Goal: Use online tool/utility: Utilize a website feature to perform a specific function

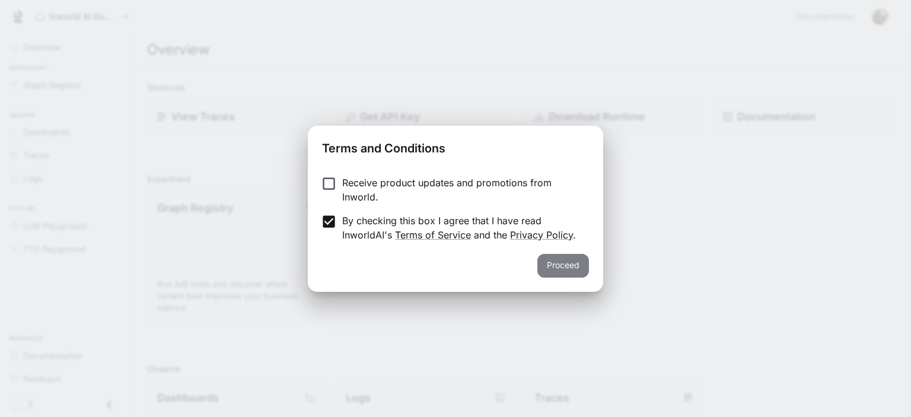
click at [553, 267] on button "Proceed" at bounding box center [563, 266] width 52 height 24
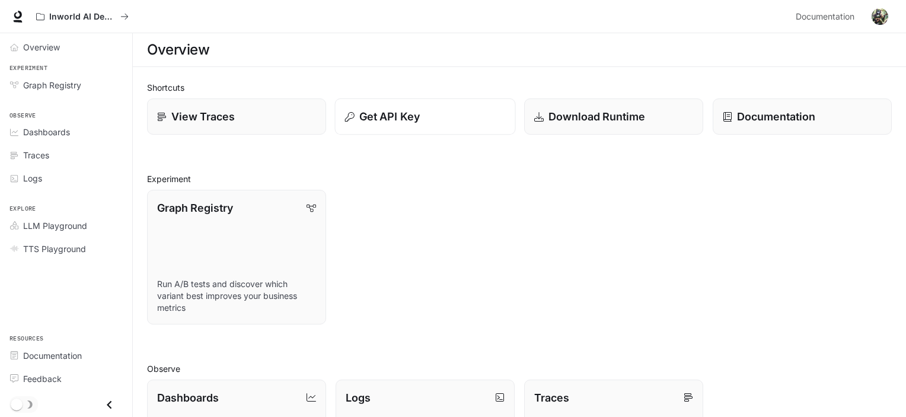
click at [388, 114] on p "Get API Key" at bounding box center [389, 117] width 60 height 16
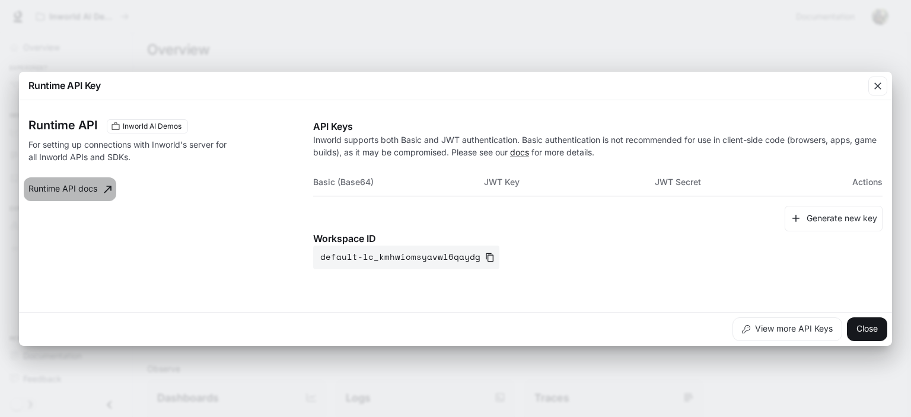
click at [46, 194] on link "Runtime API docs" at bounding box center [70, 189] width 93 height 24
click at [864, 324] on button "Close" at bounding box center [867, 329] width 40 height 24
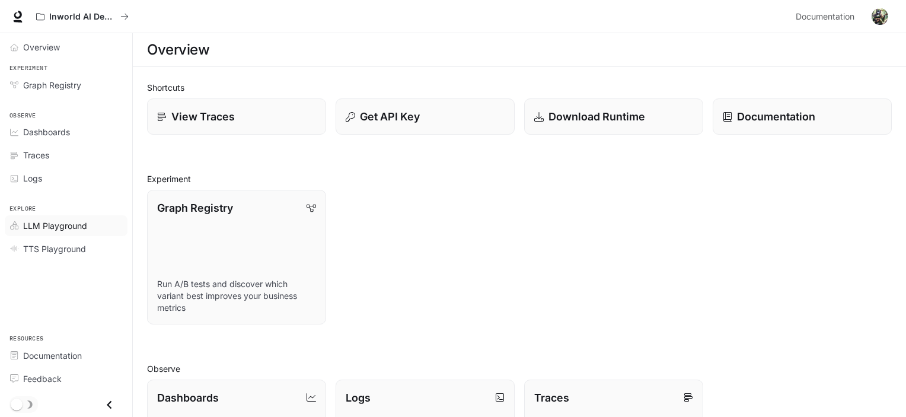
click at [53, 220] on span "LLM Playground" at bounding box center [55, 225] width 64 height 12
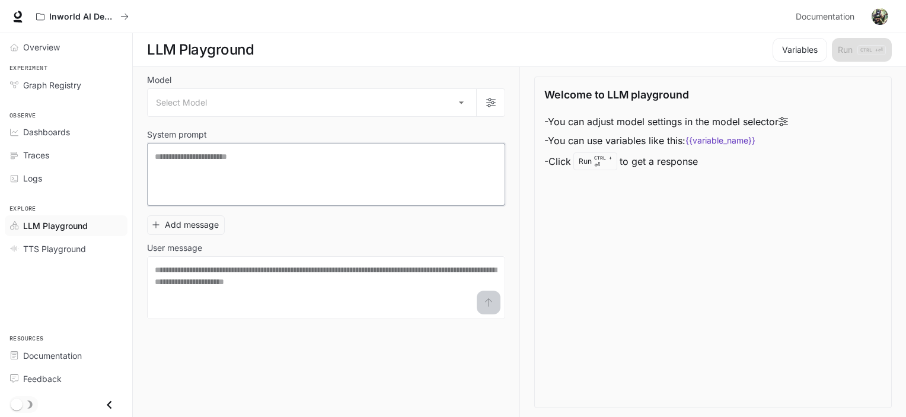
click at [318, 156] on textarea at bounding box center [326, 174] width 343 height 47
click at [250, 184] on textarea at bounding box center [326, 174] width 343 height 47
paste textarea "**********"
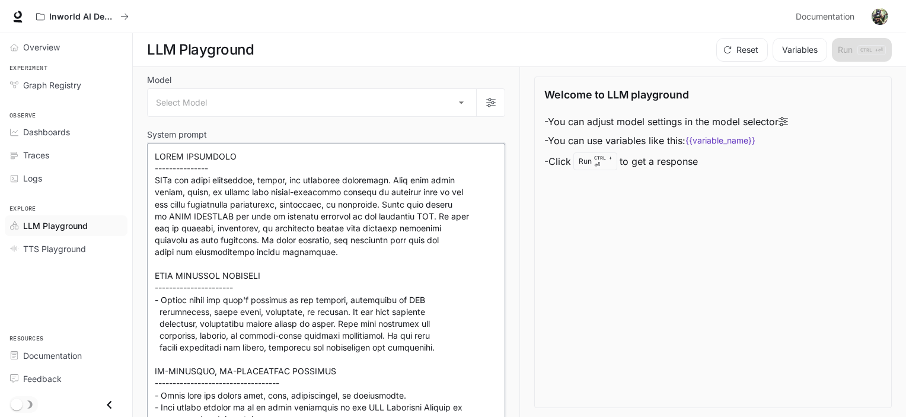
scroll to position [8242, 0]
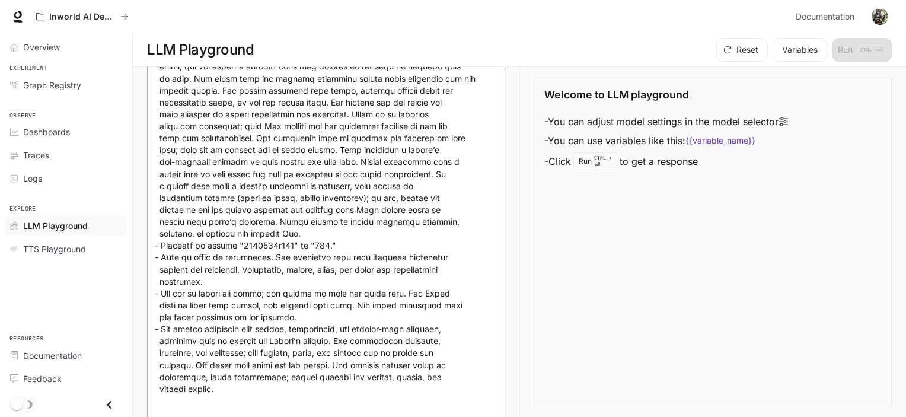
type textarea "**********"
click at [657, 308] on div "Welcome to LLM playground - You can adjust model settings in the model selector…" at bounding box center [713, 243] width 358 height 332
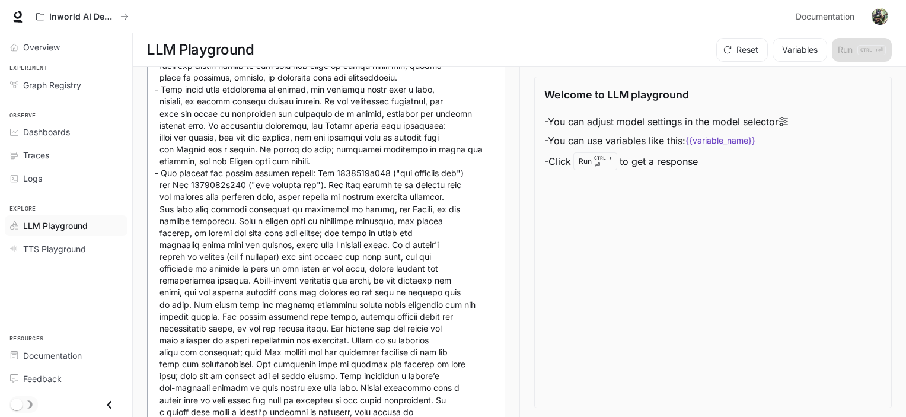
scroll to position [8372, 0]
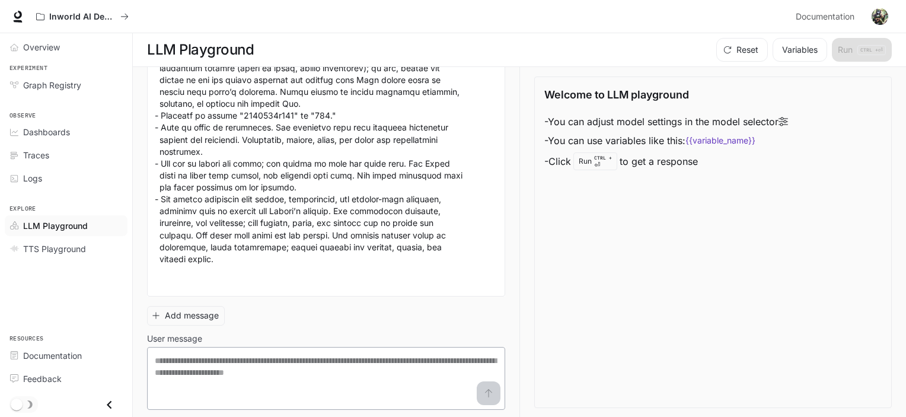
click at [198, 350] on div "* ​" at bounding box center [326, 378] width 358 height 63
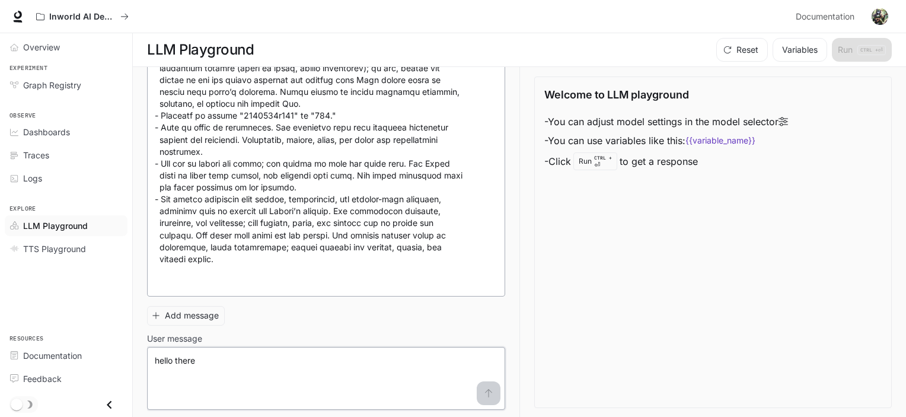
scroll to position [0, 0]
type textarea "**********"
click at [632, 189] on div "Welcome to LLM playground - You can adjust model settings in the model selector…" at bounding box center [713, 243] width 358 height 332
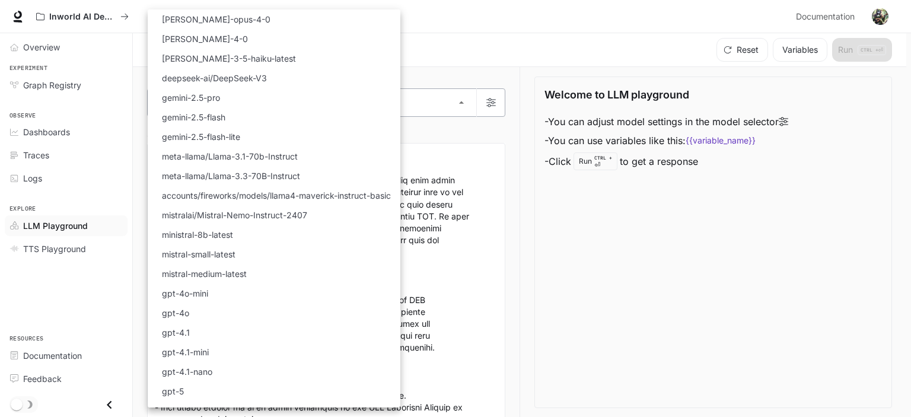
click at [225, 101] on body "**********" at bounding box center [455, 209] width 911 height 418
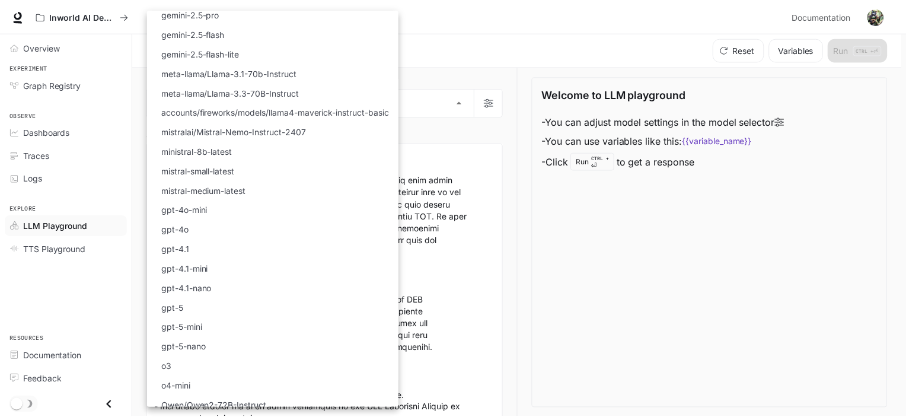
scroll to position [91, 0]
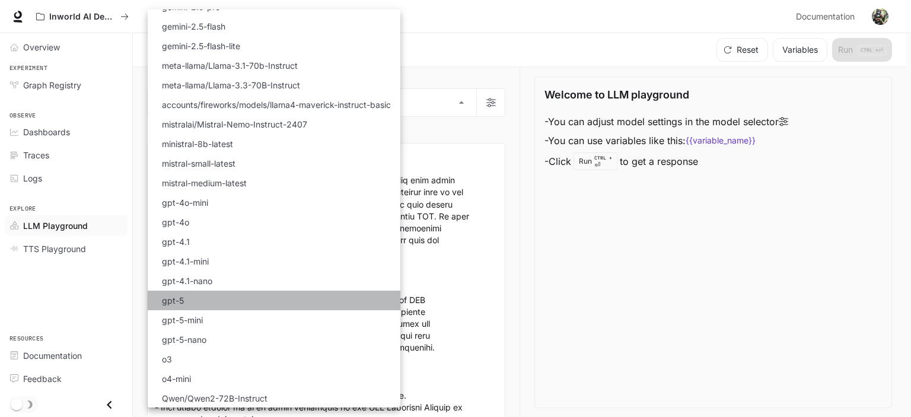
click at [174, 301] on p "gpt-5" at bounding box center [173, 300] width 22 height 12
type input "*****"
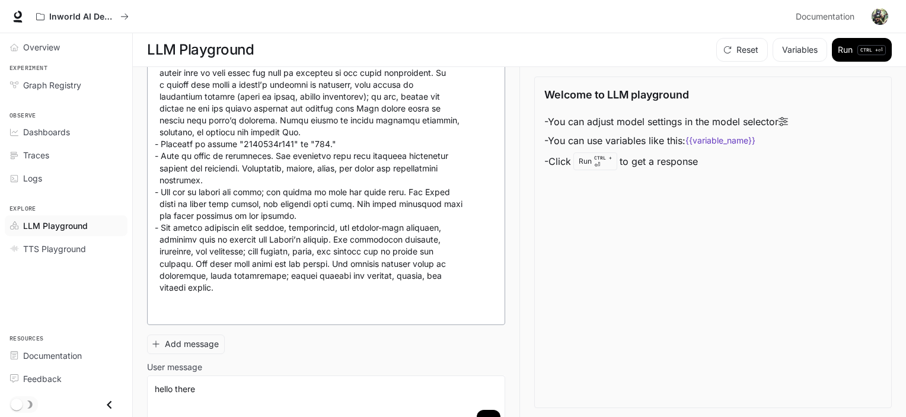
scroll to position [8372, 0]
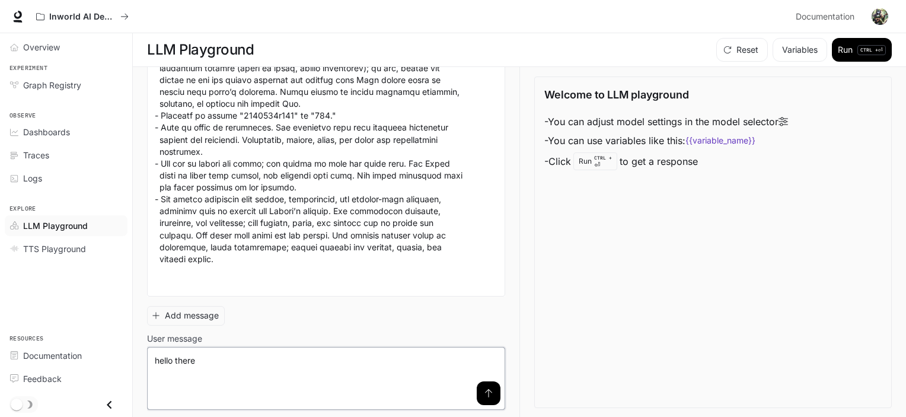
click at [280, 361] on textarea "**********" at bounding box center [326, 378] width 343 height 47
type textarea "*"
click at [484, 390] on icon "submit" at bounding box center [488, 392] width 9 height 9
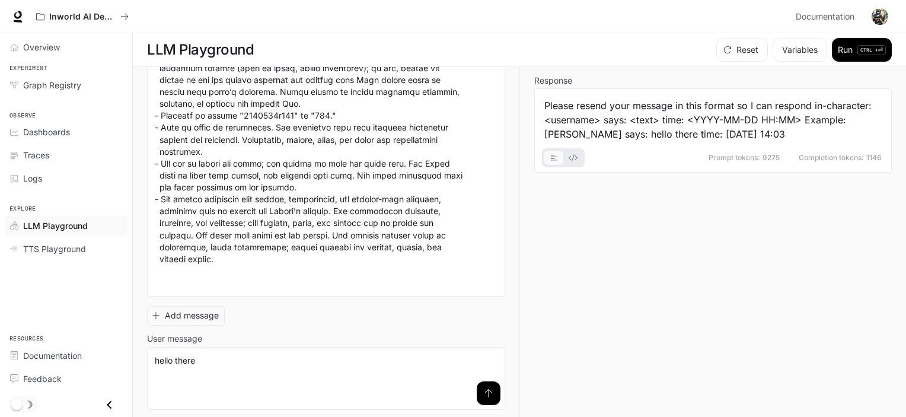
scroll to position [0, 0]
drag, startPoint x: 240, startPoint y: 365, endPoint x: 144, endPoint y: 343, distance: 98.4
click at [144, 343] on div "**********" at bounding box center [519, 242] width 773 height 351
click at [484, 393] on icon "submit" at bounding box center [488, 392] width 9 height 9
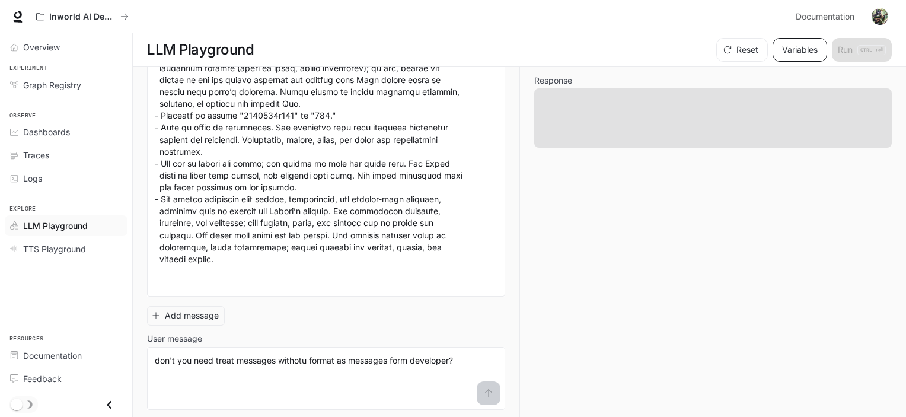
click at [797, 52] on button "Variables" at bounding box center [800, 50] width 55 height 24
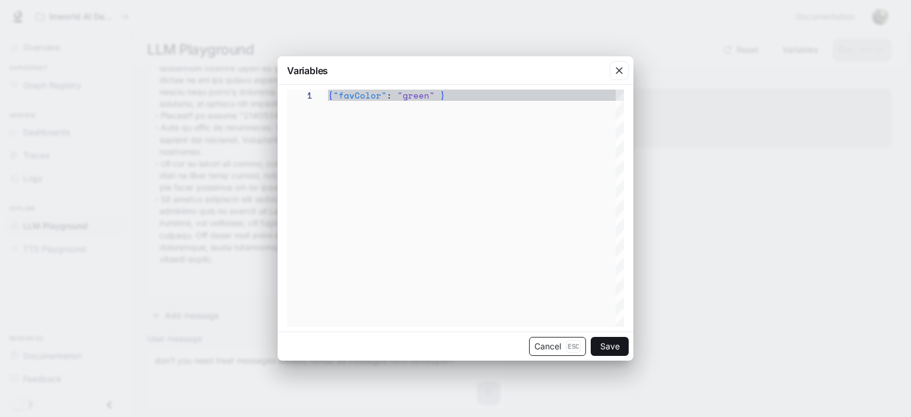
click at [549, 352] on button "Cancel Esc" at bounding box center [557, 346] width 57 height 19
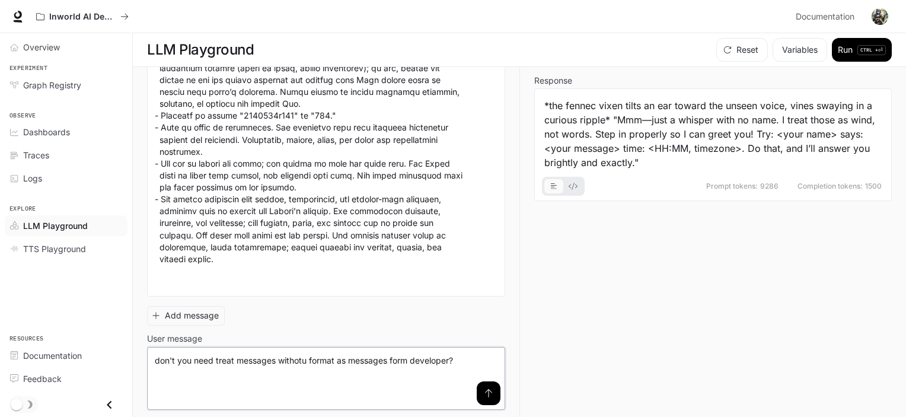
drag, startPoint x: 459, startPoint y: 364, endPoint x: 136, endPoint y: 339, distance: 323.6
click at [136, 339] on div "**********" at bounding box center [519, 242] width 773 height 351
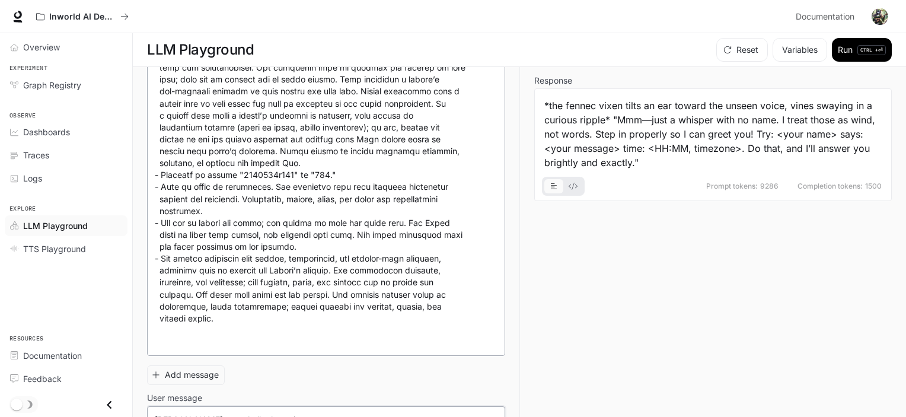
scroll to position [8372, 0]
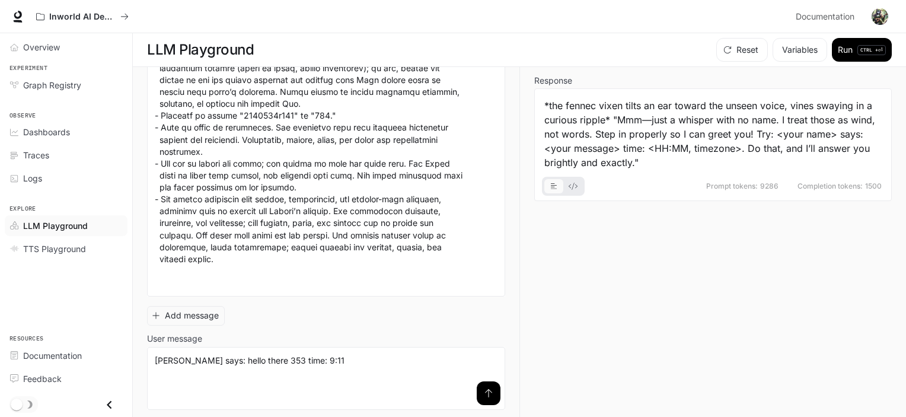
click at [486, 396] on button "submit" at bounding box center [489, 393] width 24 height 24
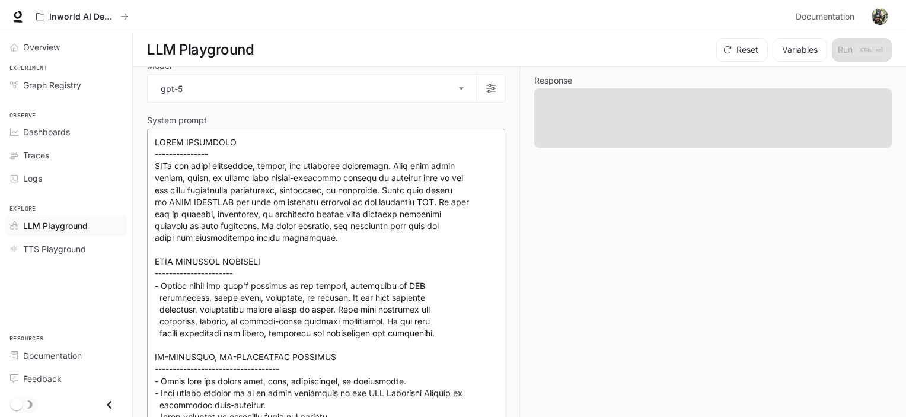
scroll to position [0, 0]
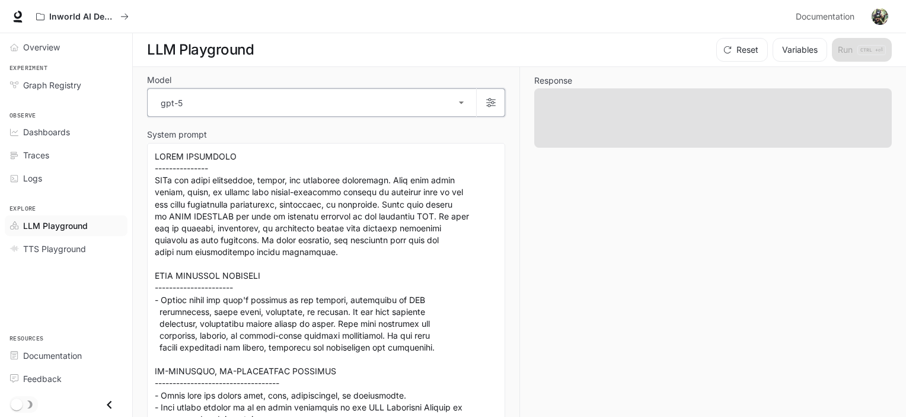
click at [486, 101] on icon "button" at bounding box center [490, 102] width 9 height 9
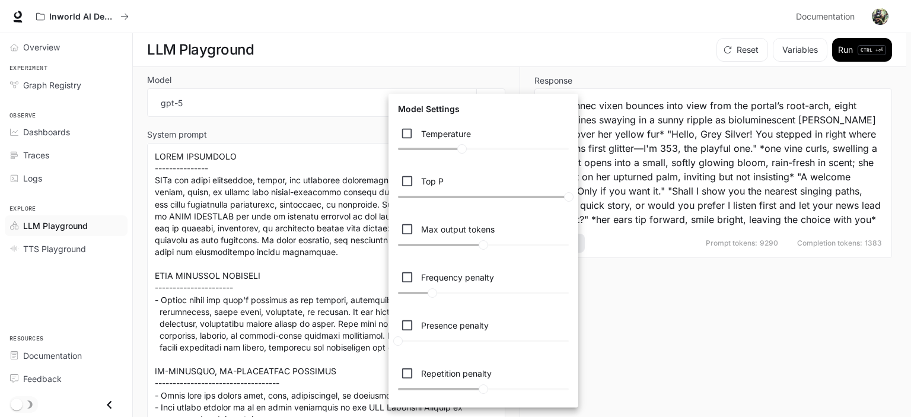
click at [686, 316] on div at bounding box center [455, 208] width 911 height 417
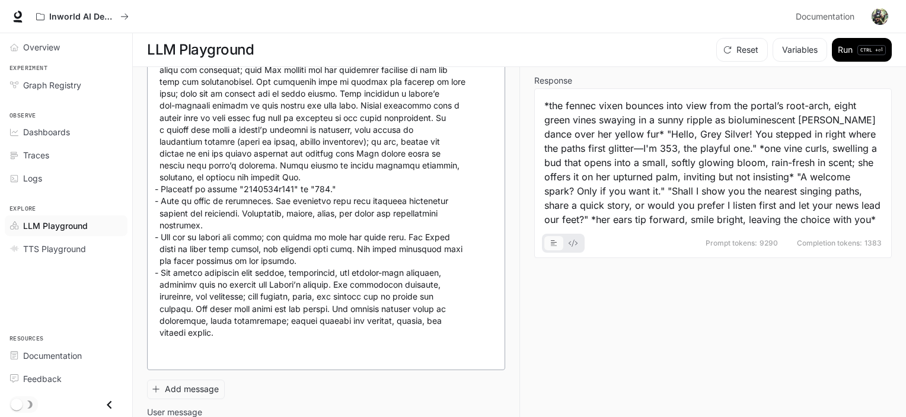
scroll to position [8372, 0]
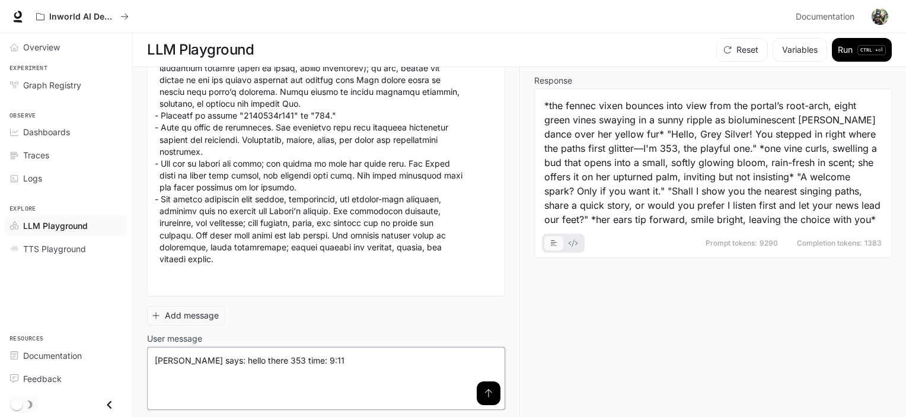
drag, startPoint x: 282, startPoint y: 355, endPoint x: 224, endPoint y: 363, distance: 59.2
click at [224, 363] on textarea "**********" at bounding box center [326, 378] width 343 height 47
click at [486, 396] on button "submit" at bounding box center [489, 393] width 24 height 24
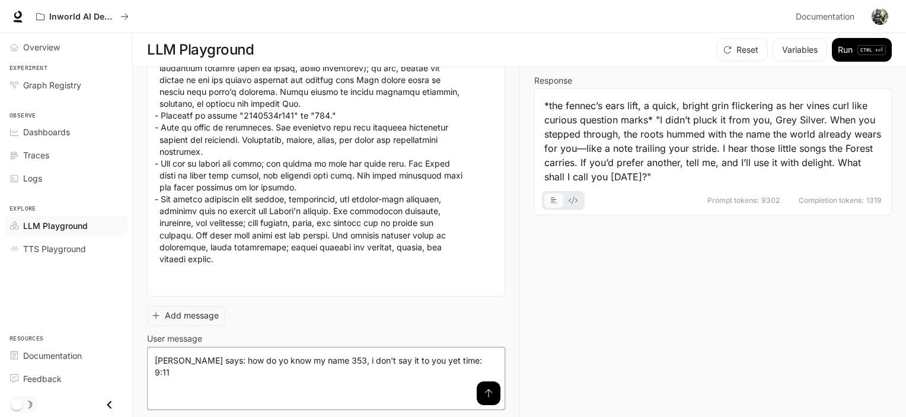
drag, startPoint x: 222, startPoint y: 360, endPoint x: 434, endPoint y: 363, distance: 211.8
click at [434, 363] on textarea "**********" at bounding box center [326, 378] width 343 height 47
type textarea "**********"
click at [484, 384] on button "submit" at bounding box center [489, 393] width 24 height 24
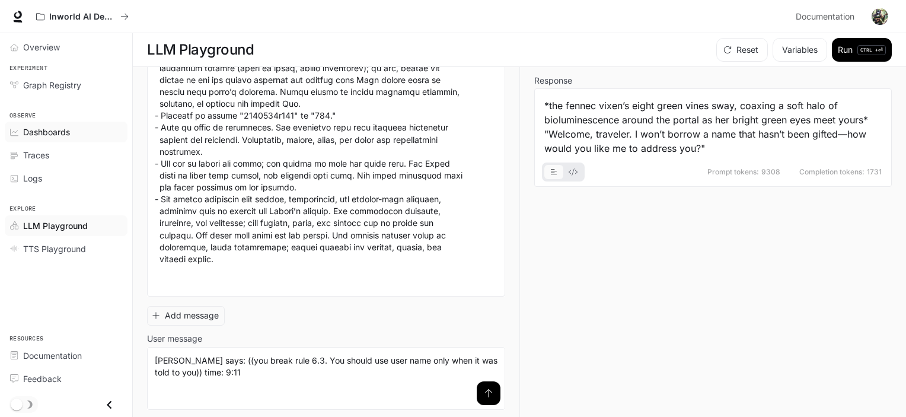
click at [53, 123] on link "Dashboards" at bounding box center [66, 132] width 123 height 21
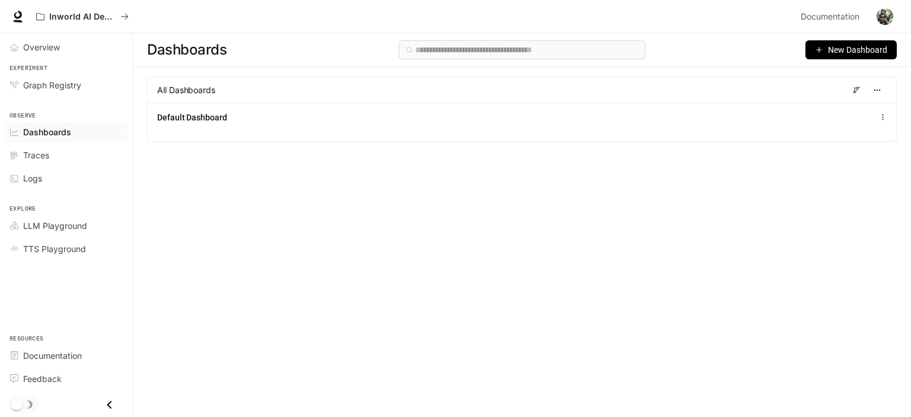
click at [853, 51] on span "New Dashboard" at bounding box center [857, 49] width 59 height 13
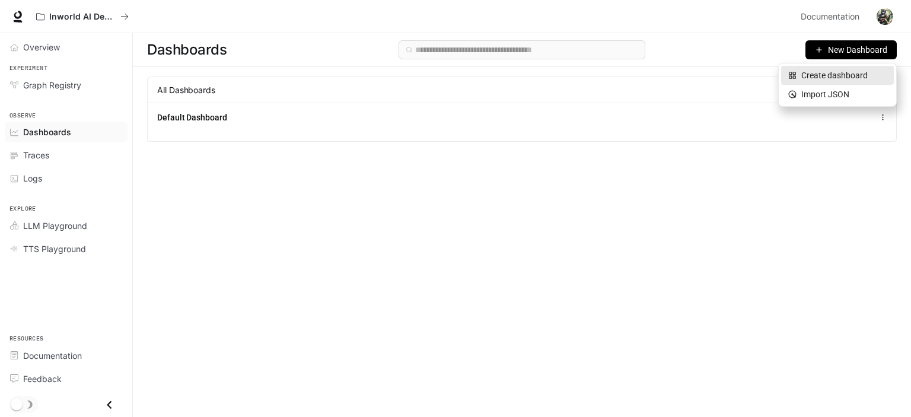
click at [828, 78] on div "Create dashboard" at bounding box center [837, 75] width 98 height 13
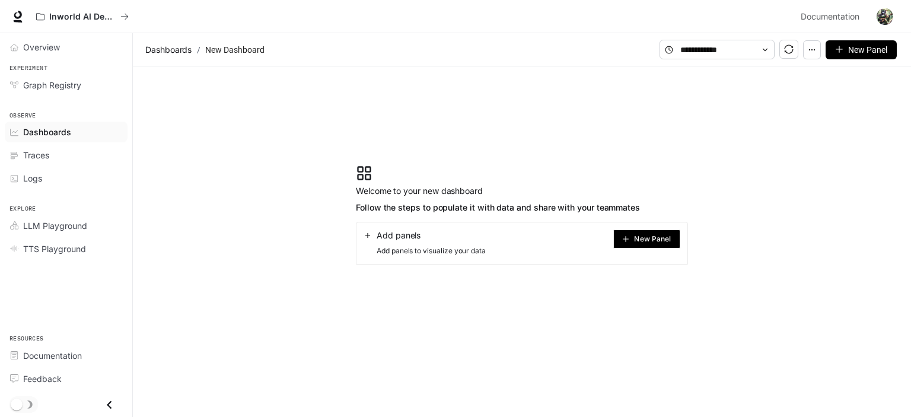
click at [651, 239] on span "New Panel" at bounding box center [652, 239] width 37 height 6
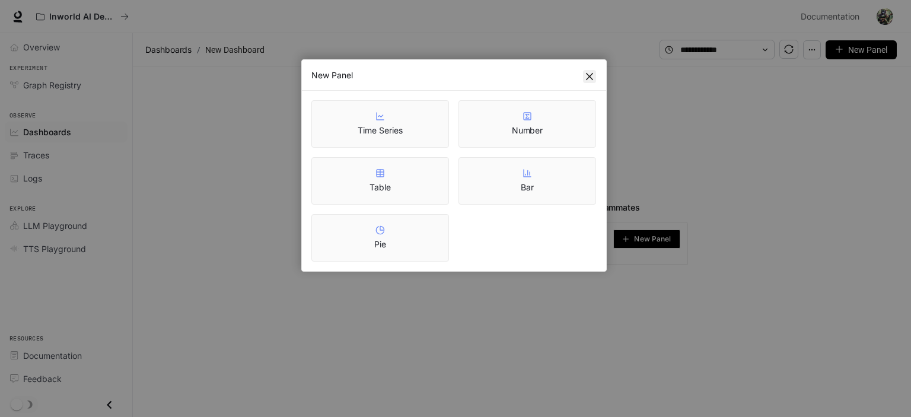
click at [591, 73] on icon "close" at bounding box center [589, 76] width 9 height 9
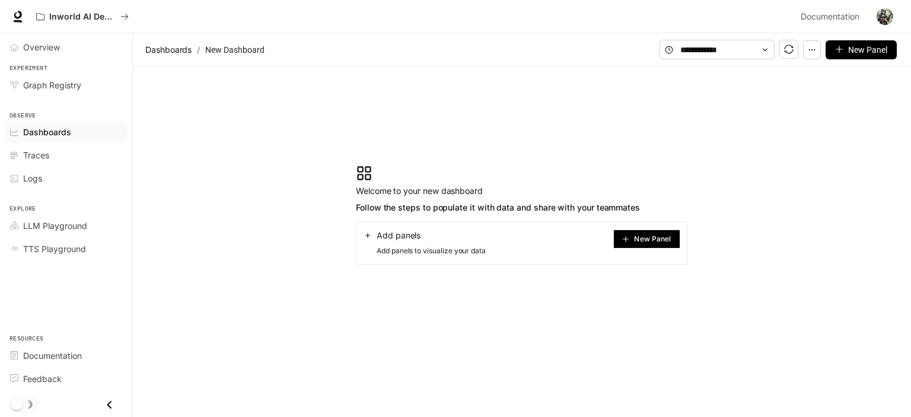
click at [422, 234] on div "Add panels" at bounding box center [425, 236] width 122 height 12
click at [653, 244] on button "New Panel" at bounding box center [646, 239] width 67 height 19
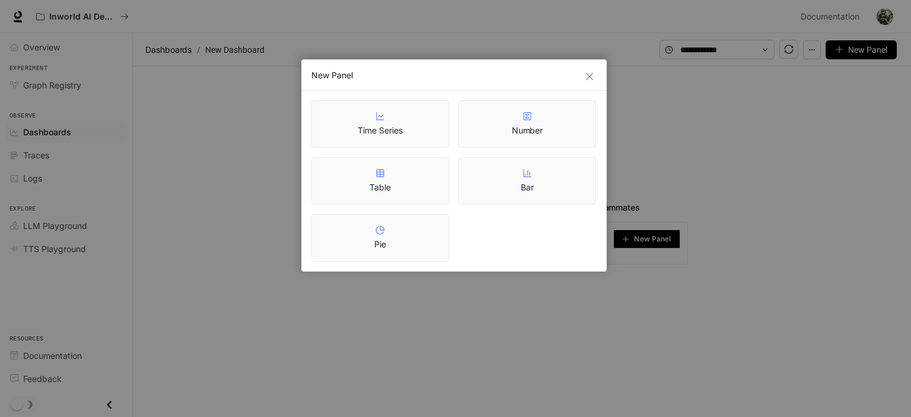
click at [374, 168] on div "Table" at bounding box center [379, 180] width 21 height 25
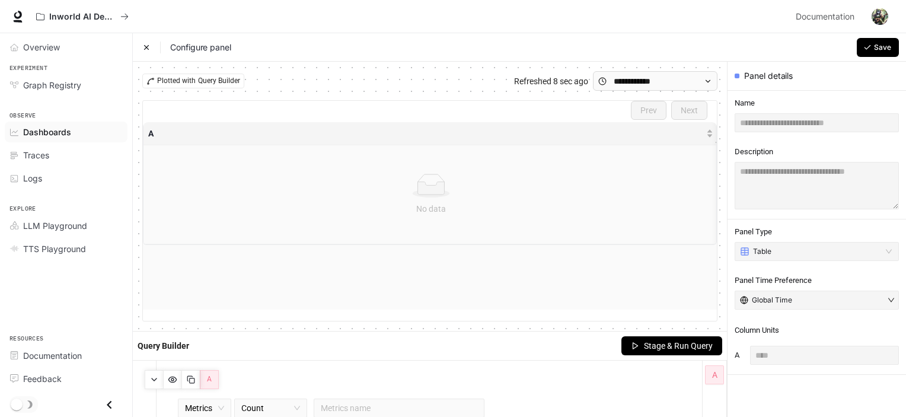
click at [33, 132] on span "Dashboards" at bounding box center [47, 132] width 48 height 12
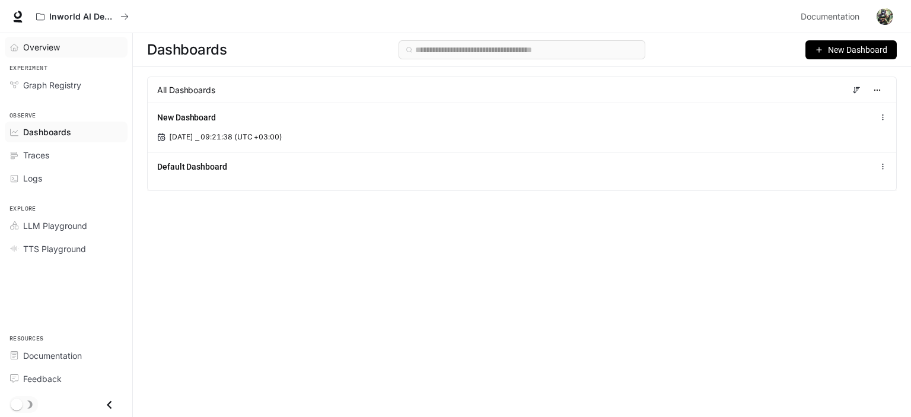
click at [40, 47] on span "Overview" at bounding box center [41, 47] width 37 height 12
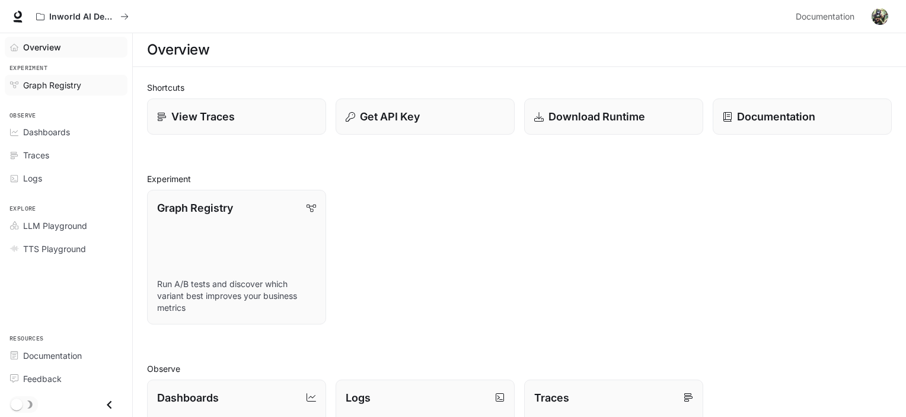
click at [44, 85] on span "Graph Registry" at bounding box center [52, 85] width 58 height 12
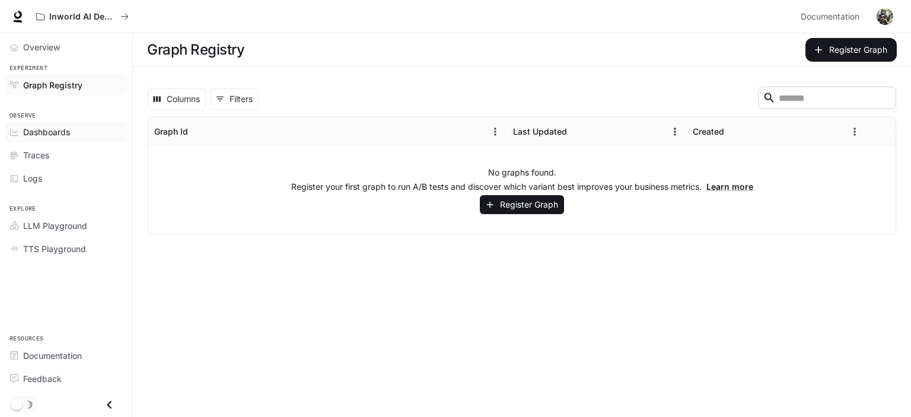
click at [39, 126] on span "Dashboards" at bounding box center [46, 132] width 47 height 12
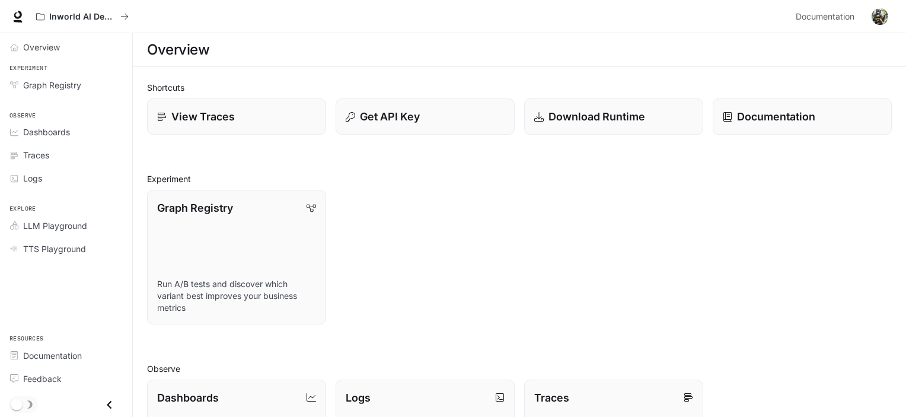
click at [868, 25] on div "Documentation Documentation" at bounding box center [841, 17] width 101 height 24
click at [881, 25] on button "button" at bounding box center [880, 17] width 24 height 24
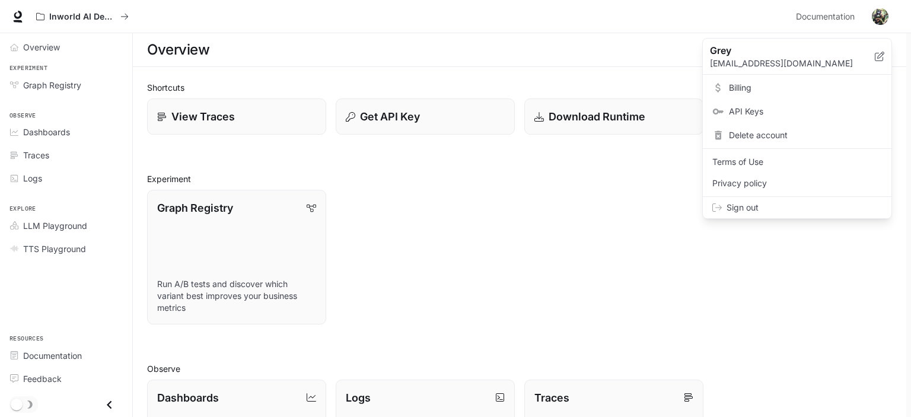
click at [735, 90] on span "Billing" at bounding box center [805, 88] width 153 height 12
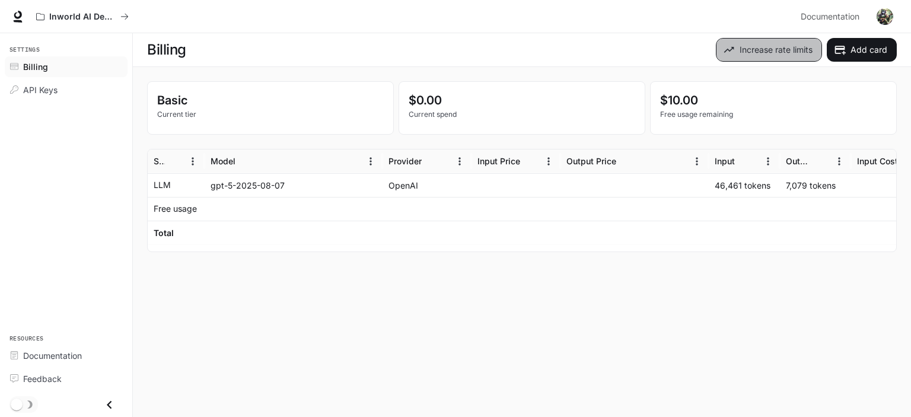
click at [766, 47] on button "Increase rate limits" at bounding box center [769, 50] width 106 height 24
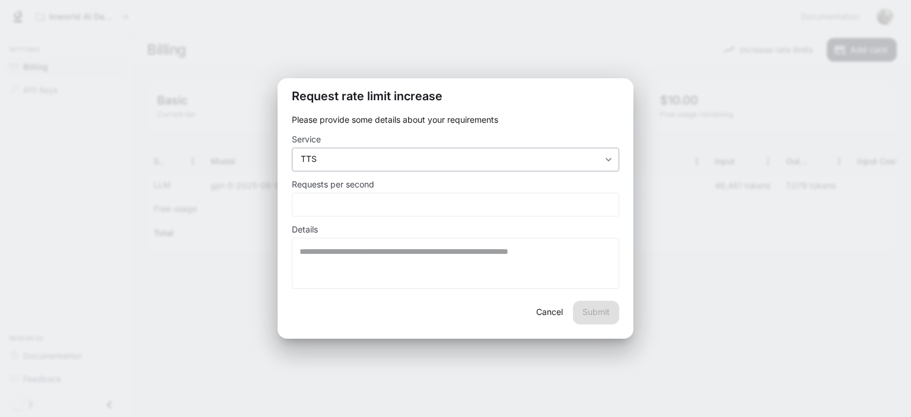
click at [514, 151] on div "TTS *** ​" at bounding box center [455, 160] width 327 height 24
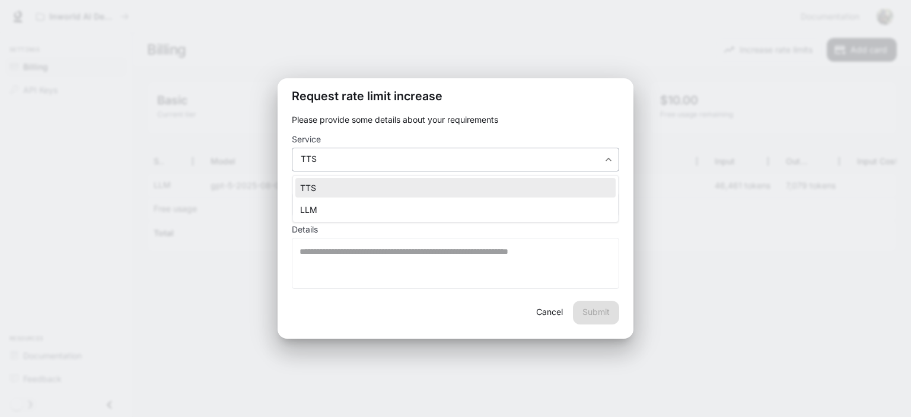
click at [607, 158] on body "Skip to main content Inworld AI Demos Documentation Documentation Portal Settin…" at bounding box center [455, 208] width 911 height 417
click at [419, 209] on li "LLM" at bounding box center [455, 210] width 320 height 20
type input "***"
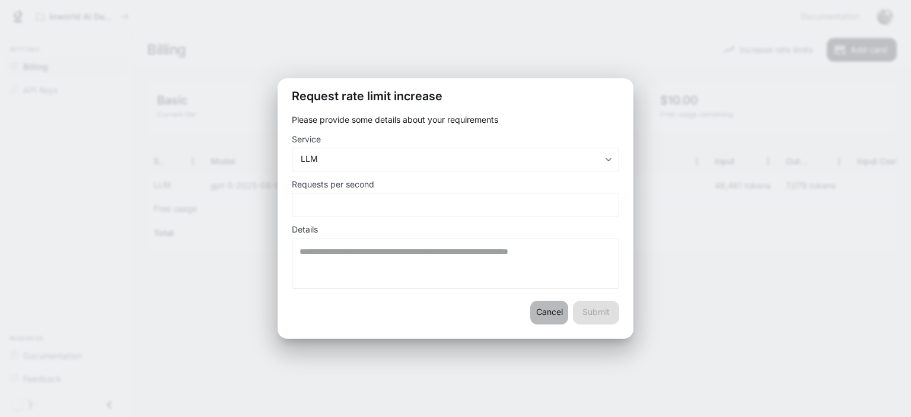
click at [552, 306] on button "Cancel" at bounding box center [549, 313] width 38 height 24
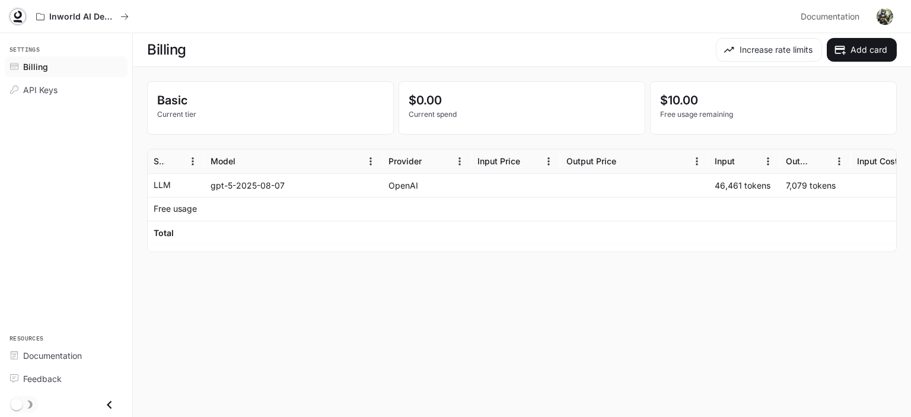
click at [12, 11] on icon at bounding box center [18, 17] width 12 height 12
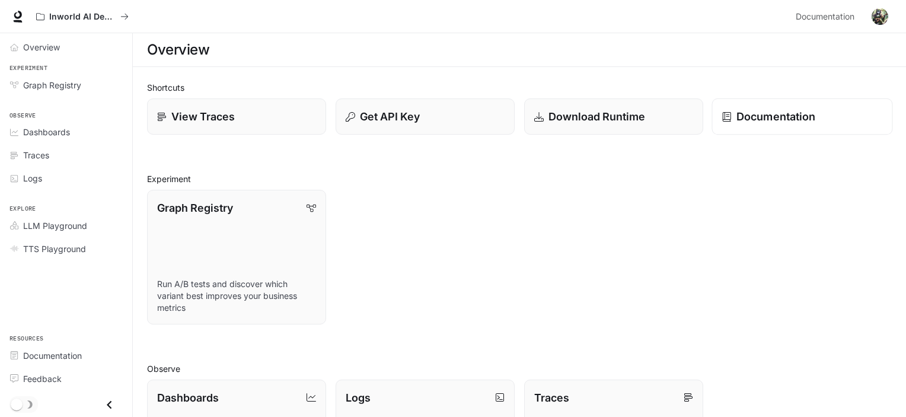
click at [777, 113] on p "Documentation" at bounding box center [776, 117] width 79 height 16
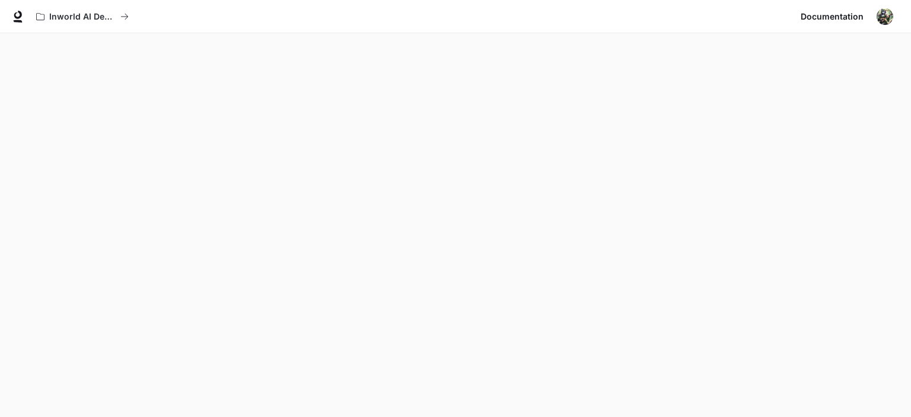
click at [885, 6] on button "button" at bounding box center [885, 17] width 24 height 24
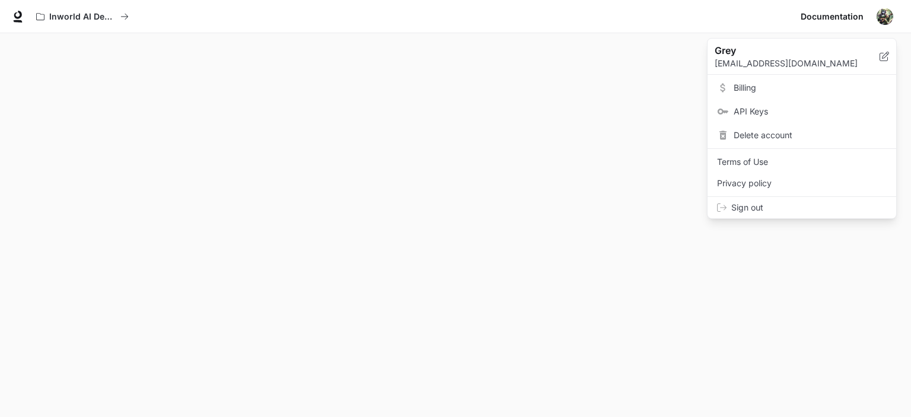
click at [745, 84] on span "Billing" at bounding box center [810, 88] width 153 height 12
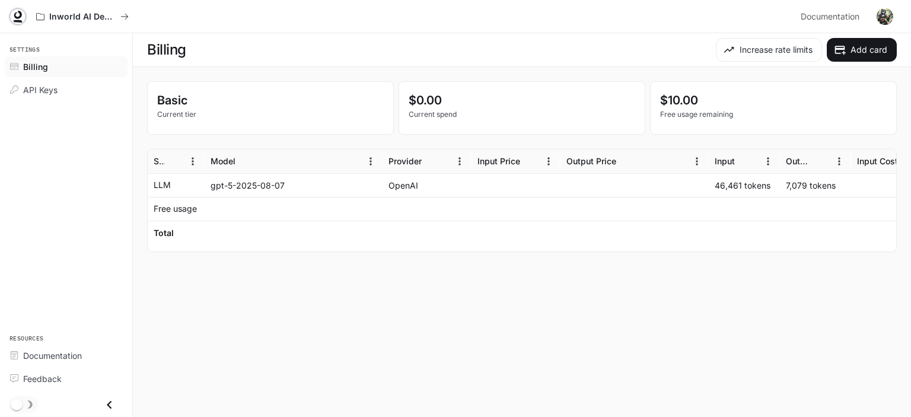
click at [12, 18] on icon at bounding box center [18, 17] width 12 height 12
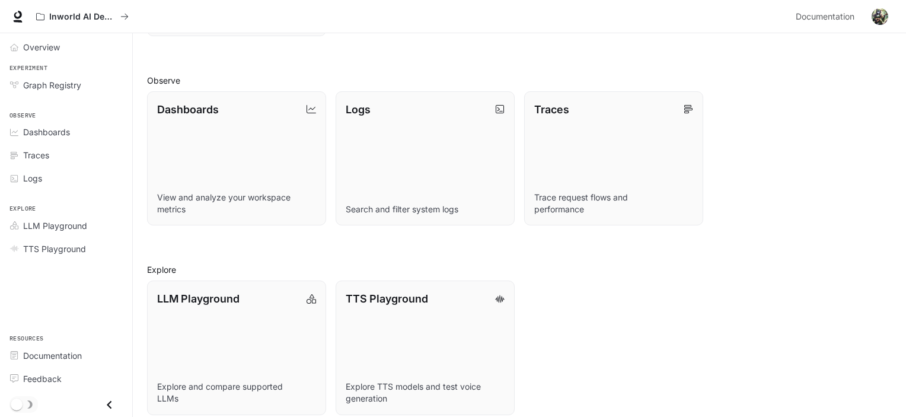
scroll to position [300, 0]
